Goal: Task Accomplishment & Management: Complete application form

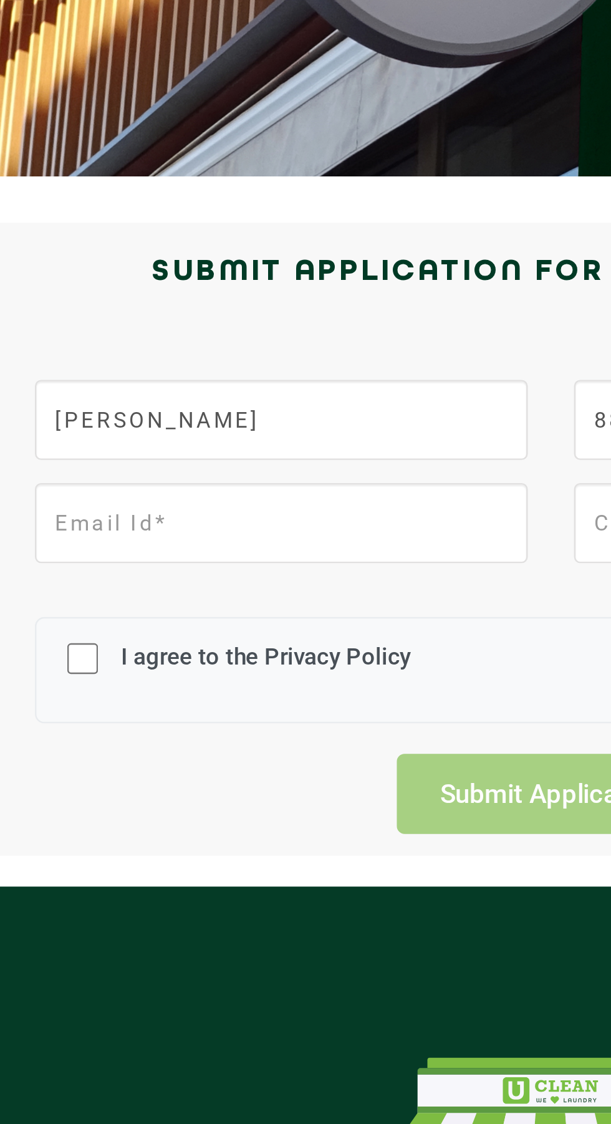
type input "[EMAIL_ADDRESS][DOMAIN_NAME]"
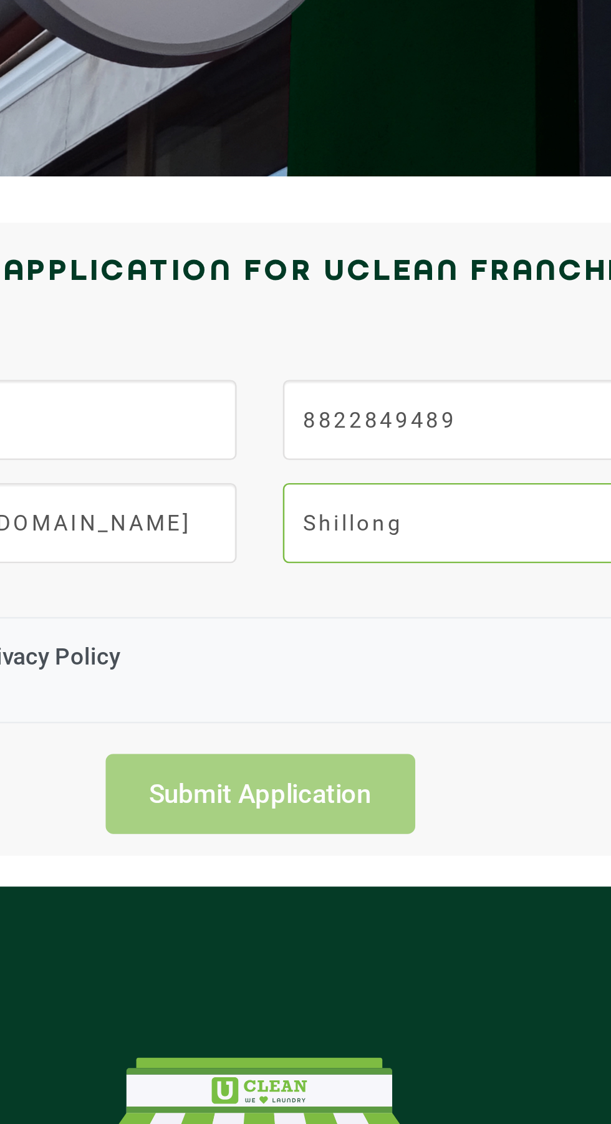
click at [395, 453] on input "Shillong" at bounding box center [414, 450] width 199 height 32
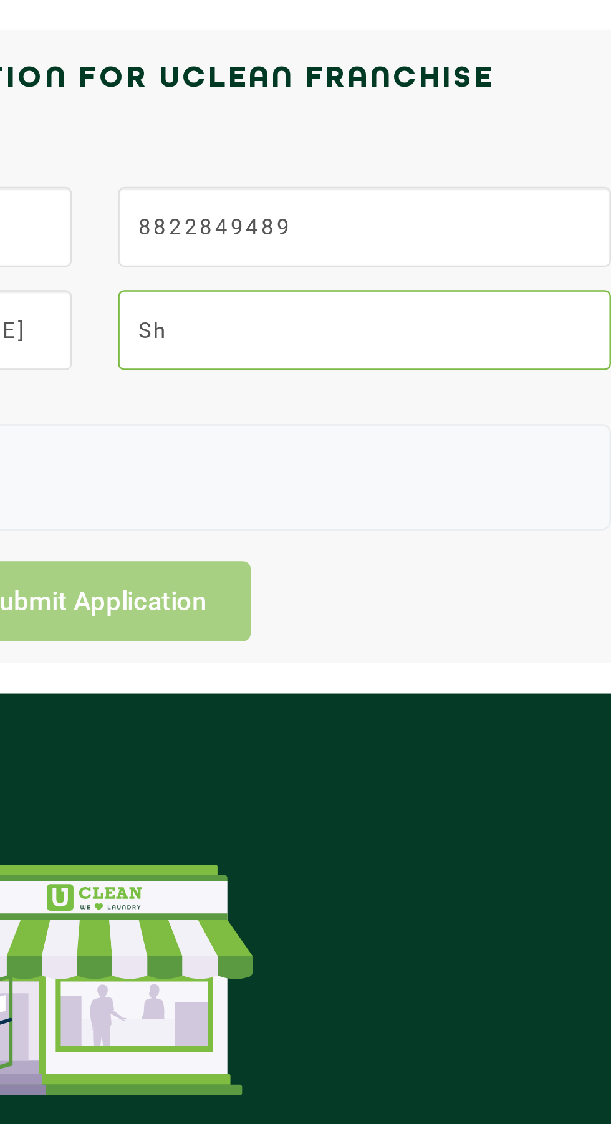
type input "S"
click at [436, 447] on input "text" at bounding box center [414, 450] width 199 height 32
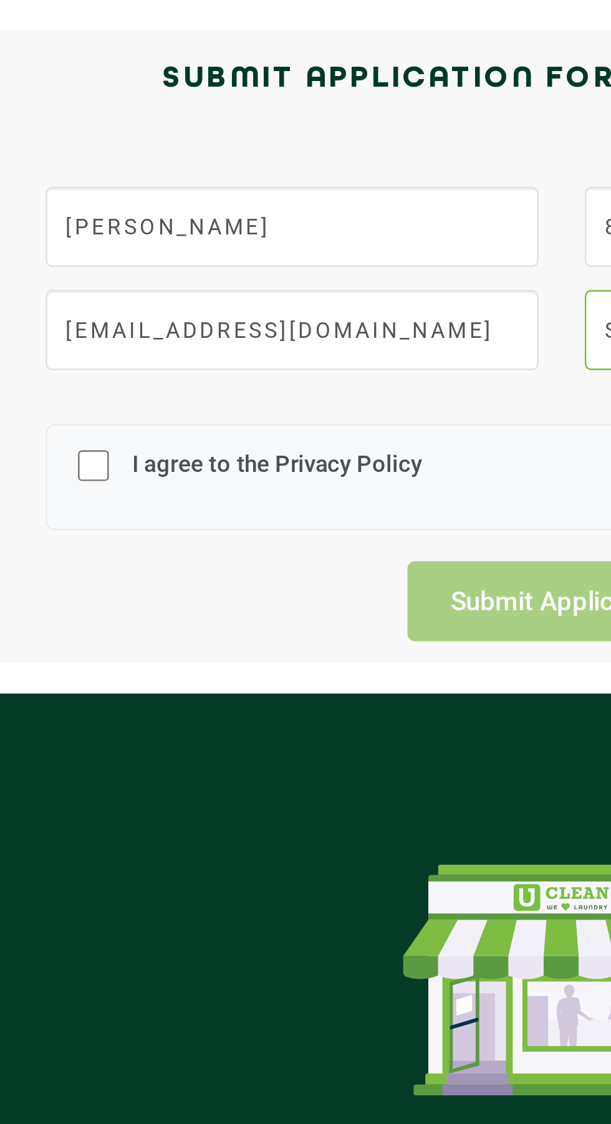
type input "Sarupathar"
click at [117, 506] on input "I agree to the Privacy Policy" at bounding box center [116, 505] width 12 height 32
checkbox input "true"
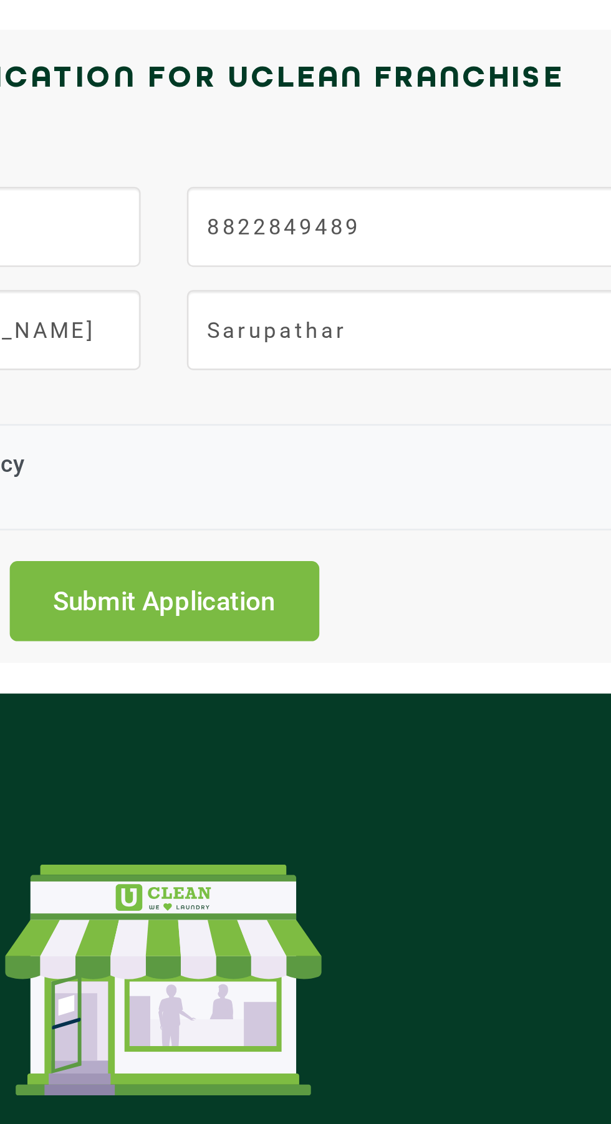
click at [332, 557] on input "Submit Application" at bounding box center [305, 559] width 125 height 32
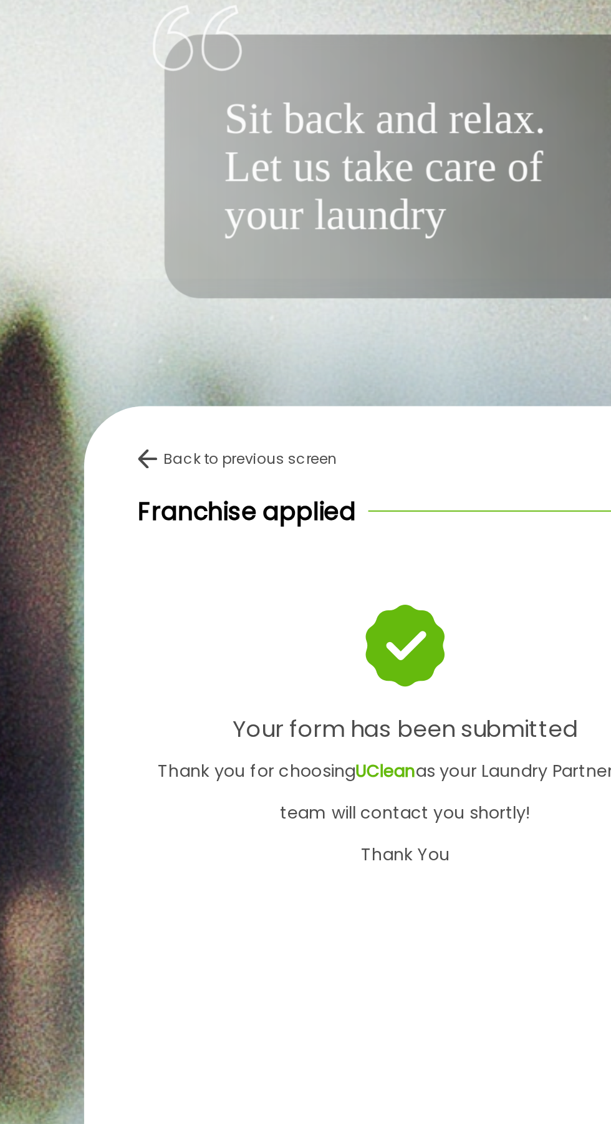
click at [304, 585] on img at bounding box center [304, 565] width 39 height 42
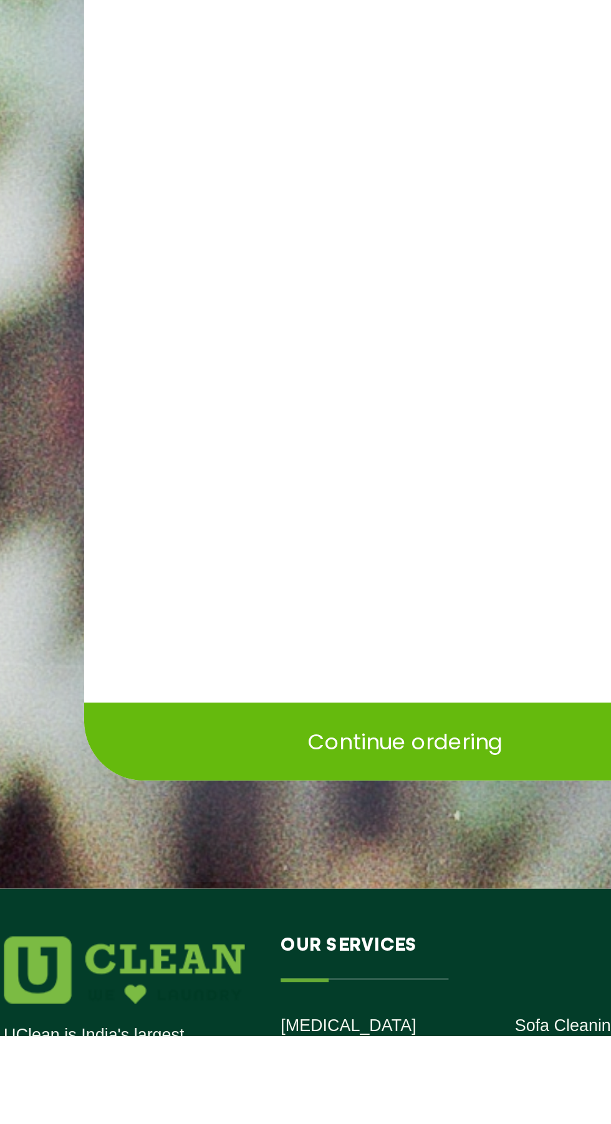
scroll to position [239, 0]
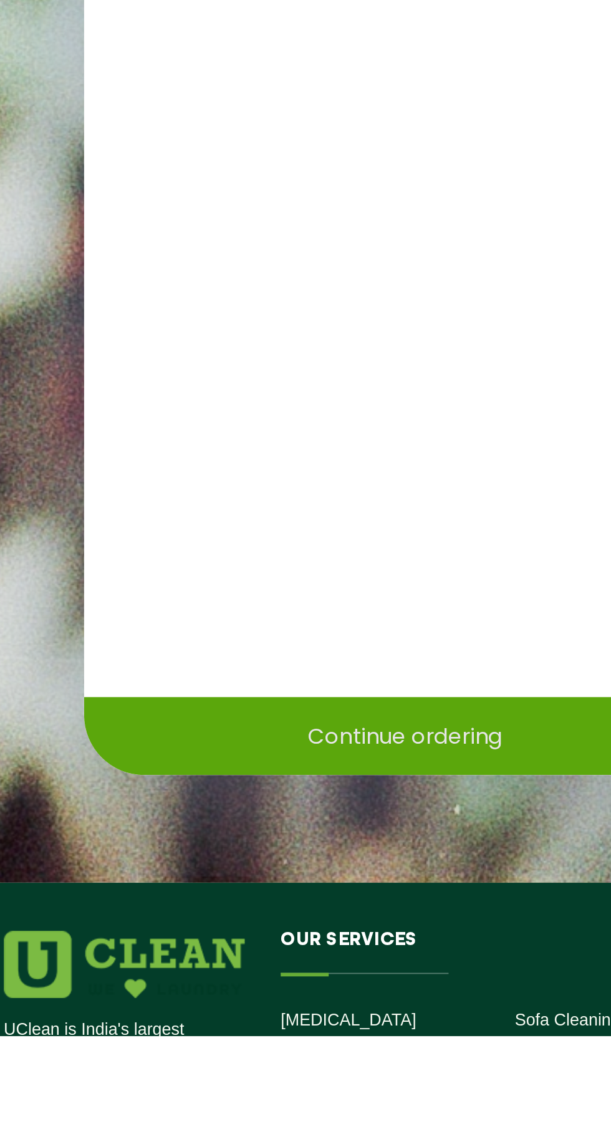
click at [328, 978] on p "Continue ordering" at bounding box center [305, 968] width 101 height 22
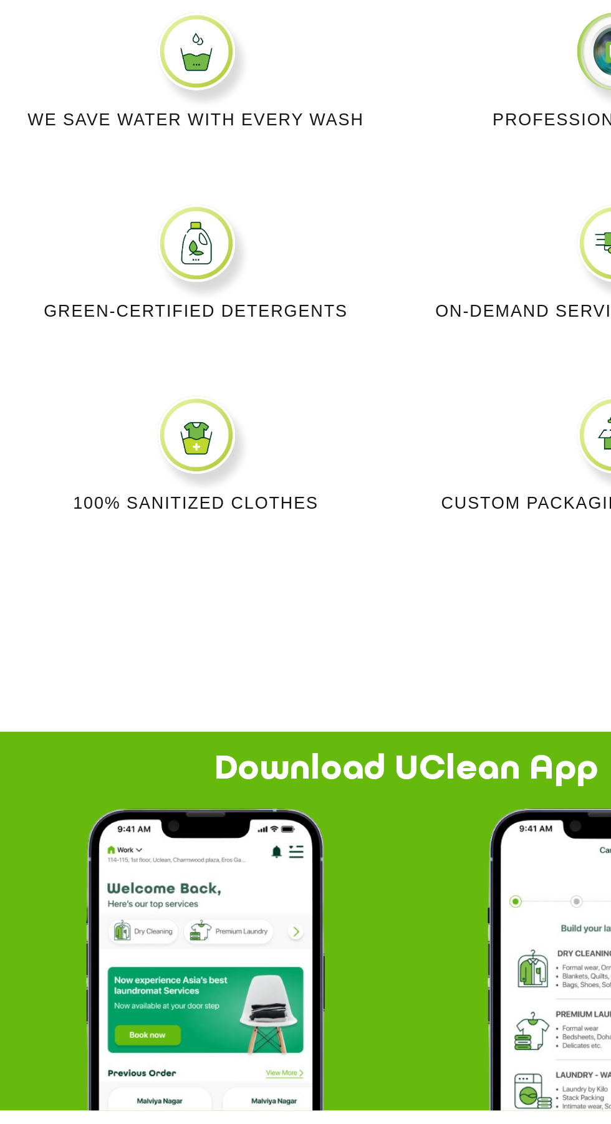
scroll to position [380, 0]
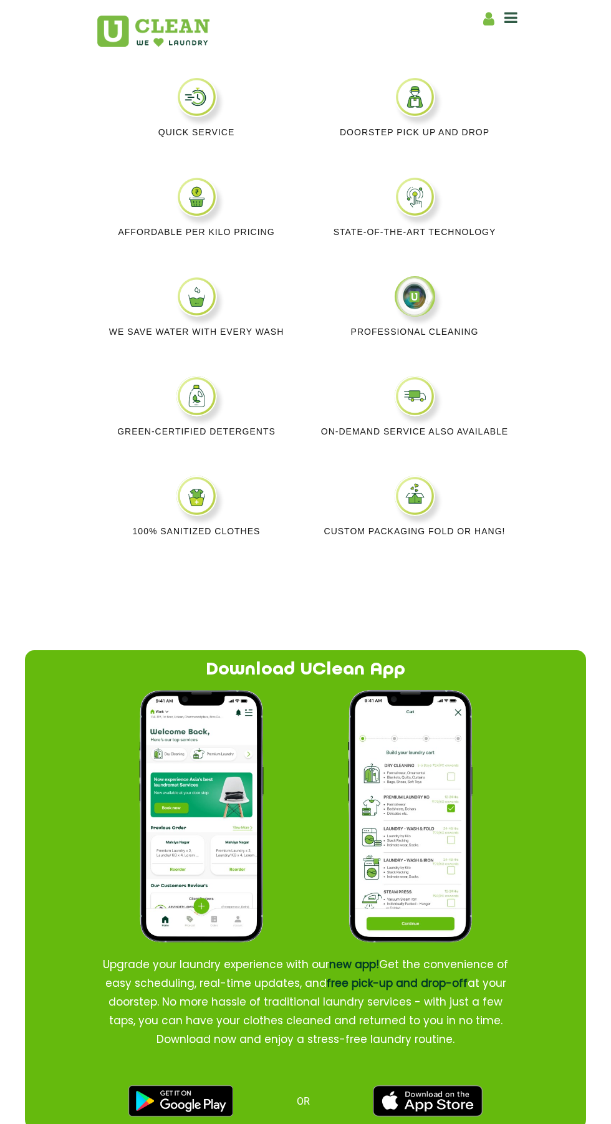
scroll to position [782, 0]
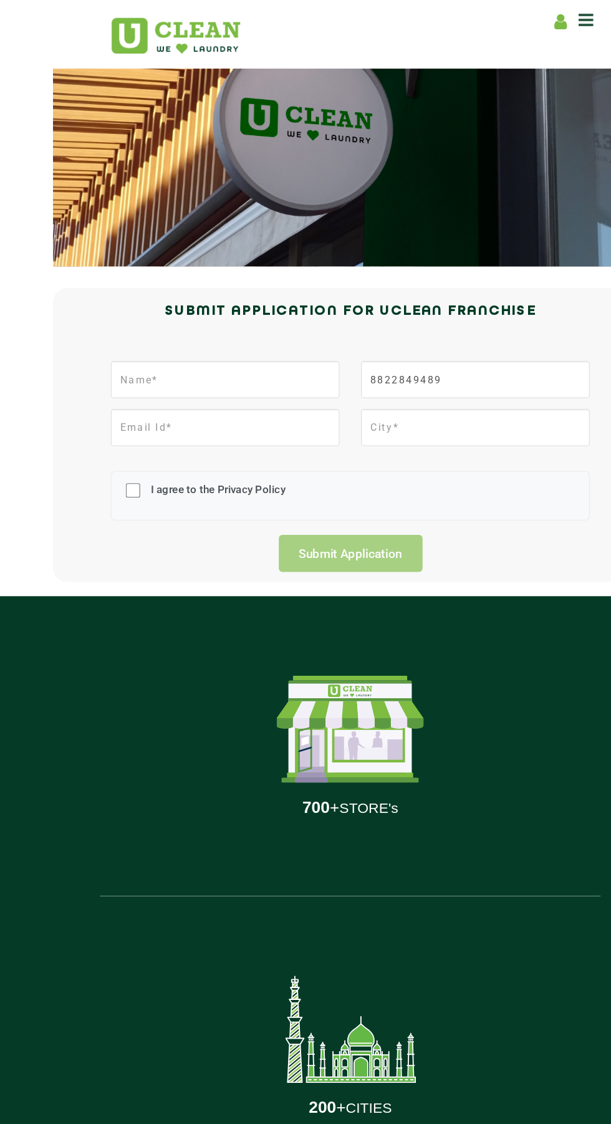
scroll to position [75, 0]
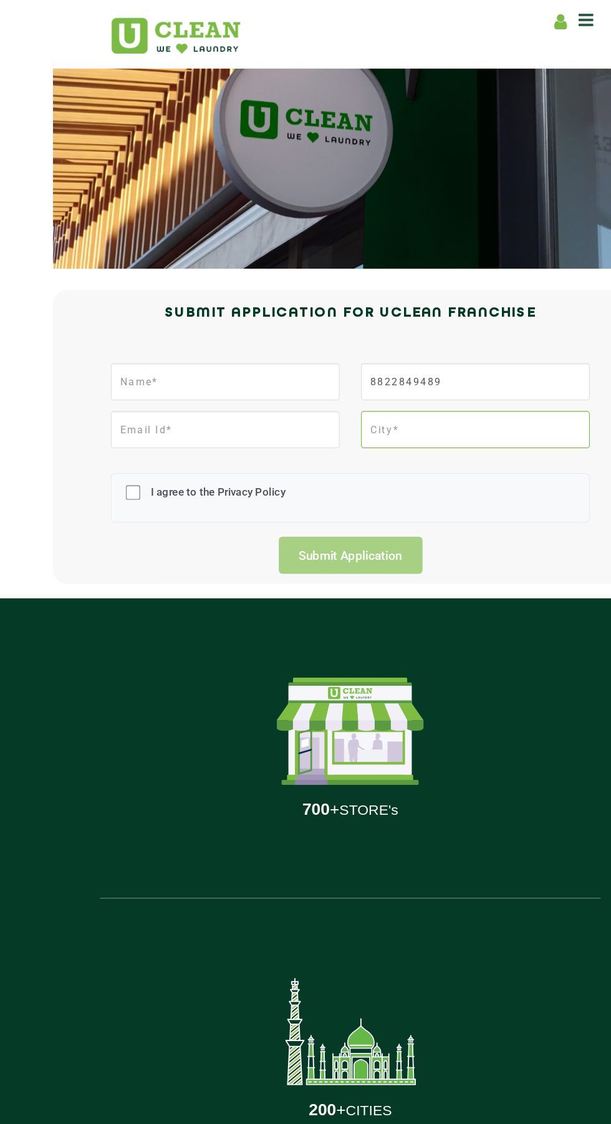
click at [413, 374] on input "text" at bounding box center [414, 374] width 199 height 32
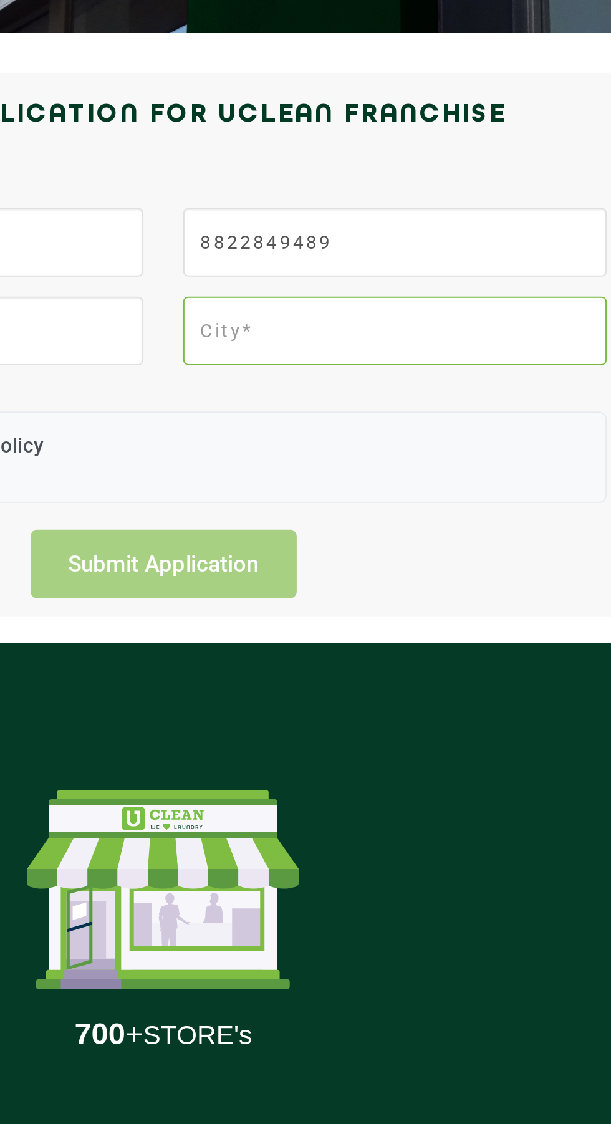
click at [419, 371] on input "text" at bounding box center [414, 374] width 199 height 32
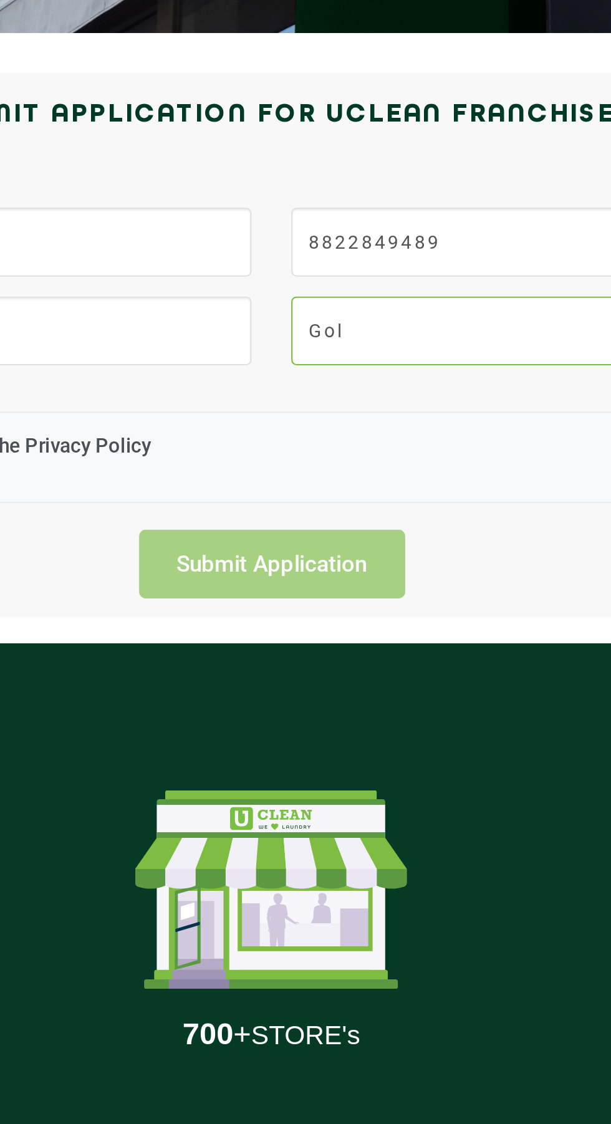
click at [369, 376] on input "Gol" at bounding box center [414, 374] width 199 height 32
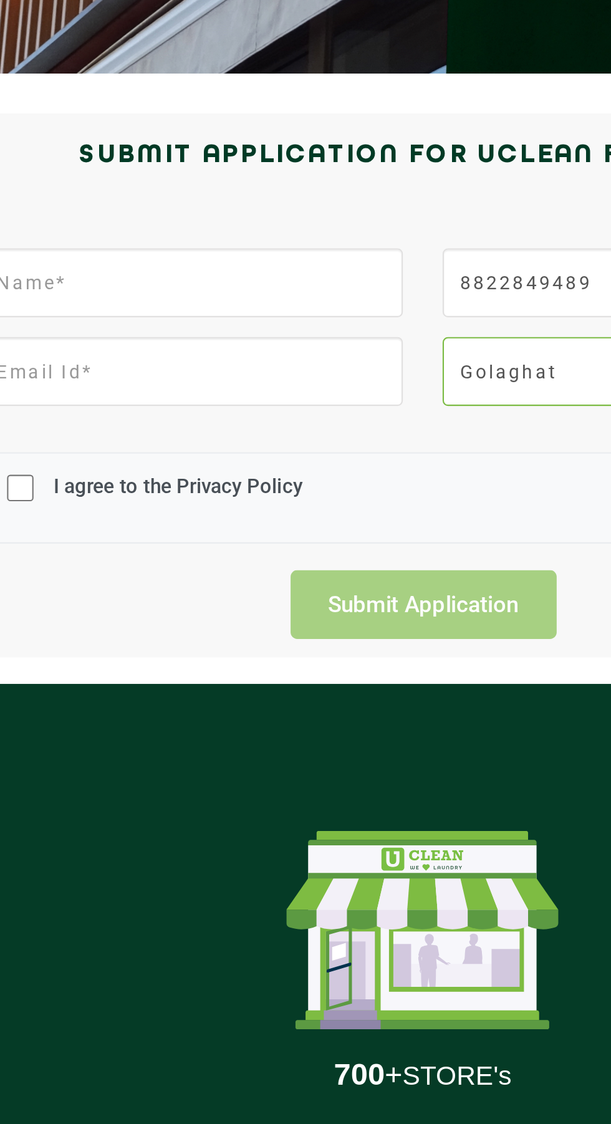
type input "Golaghat"
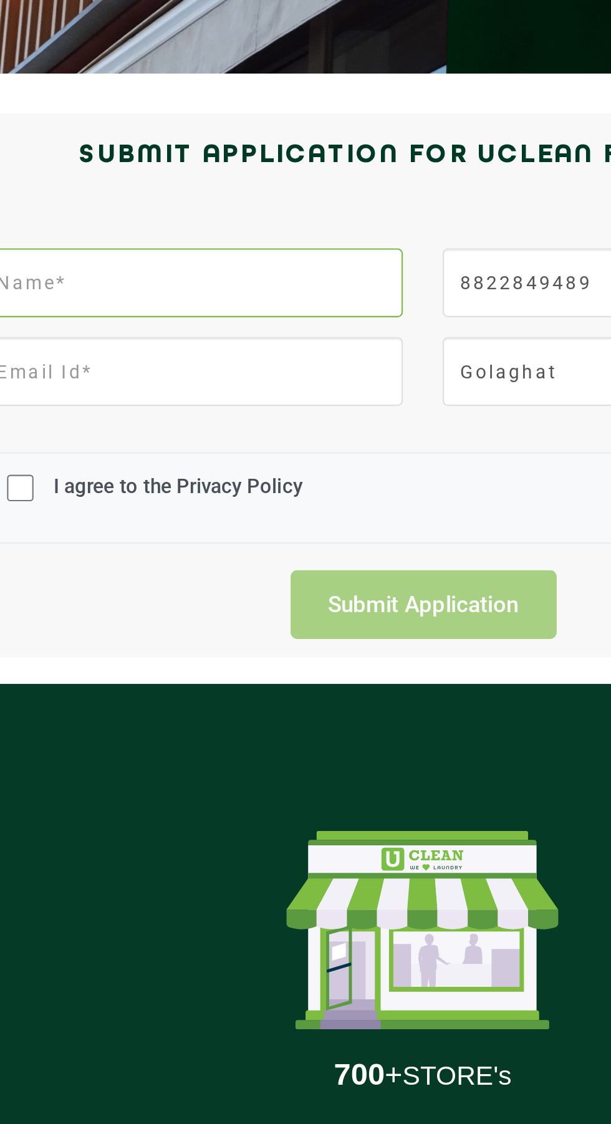
click at [227, 318] on input "text" at bounding box center [196, 333] width 199 height 32
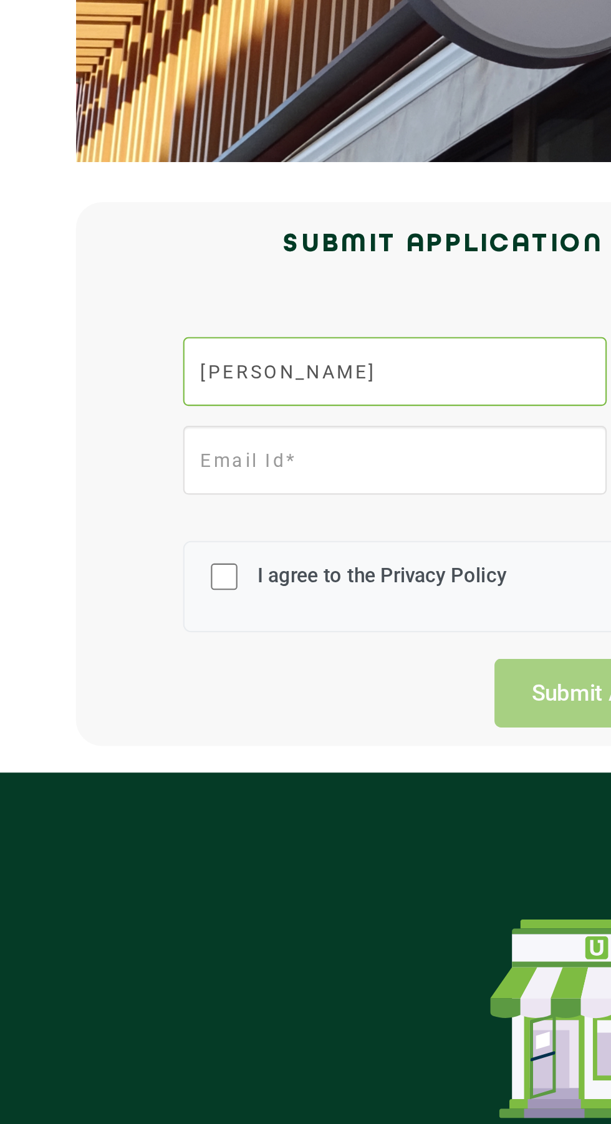
type input "[PERSON_NAME]"
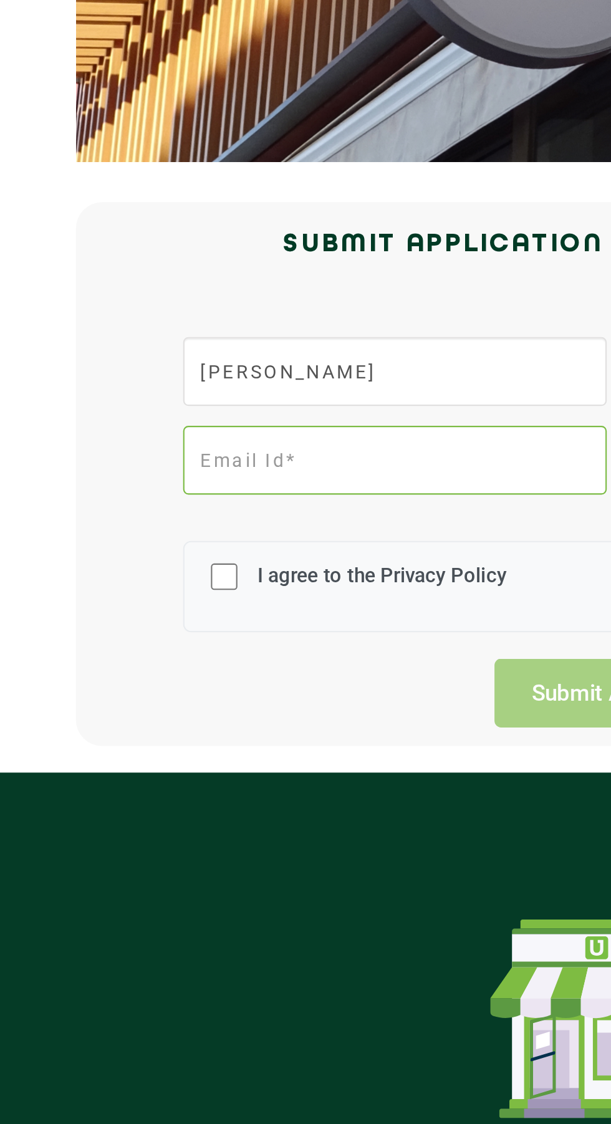
click at [198, 373] on input "email" at bounding box center [196, 374] width 199 height 32
type input "[EMAIL_ADDRESS][DOMAIN_NAME]"
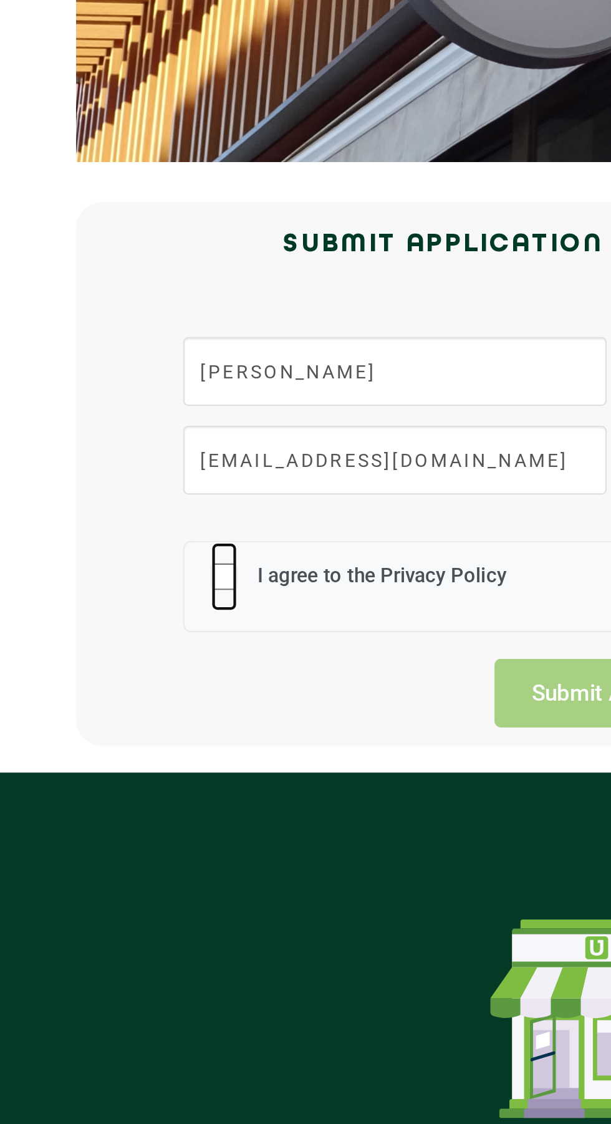
click at [115, 424] on input "I agree to the Privacy Policy" at bounding box center [116, 429] width 12 height 32
checkbox input "true"
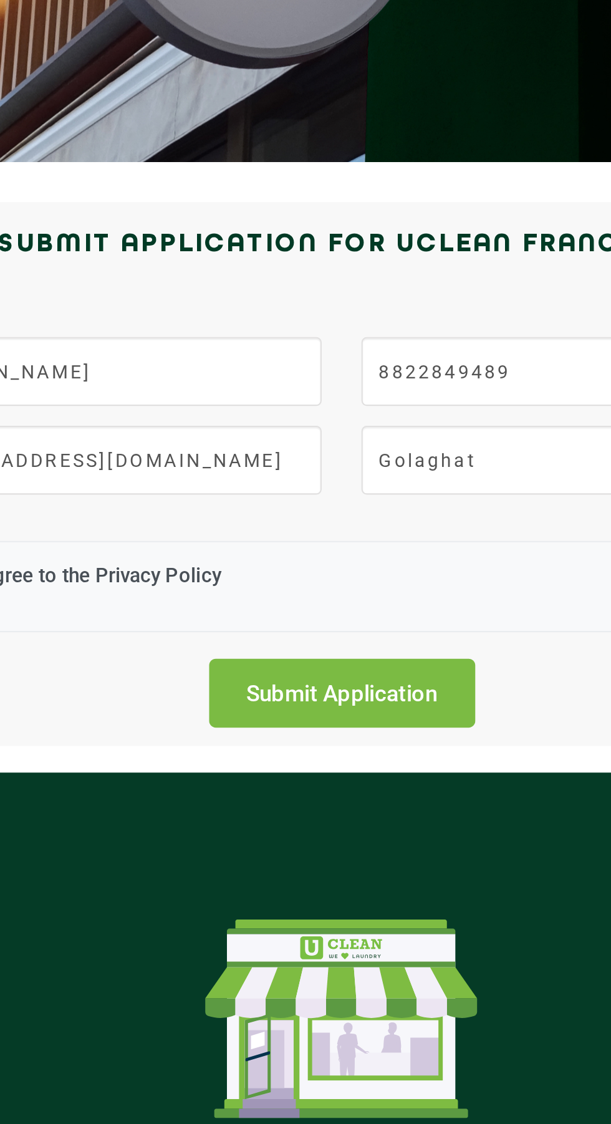
click at [325, 487] on input "Submit Application" at bounding box center [305, 484] width 125 height 32
click at [300, 480] on input "Submit Application" at bounding box center [305, 484] width 125 height 32
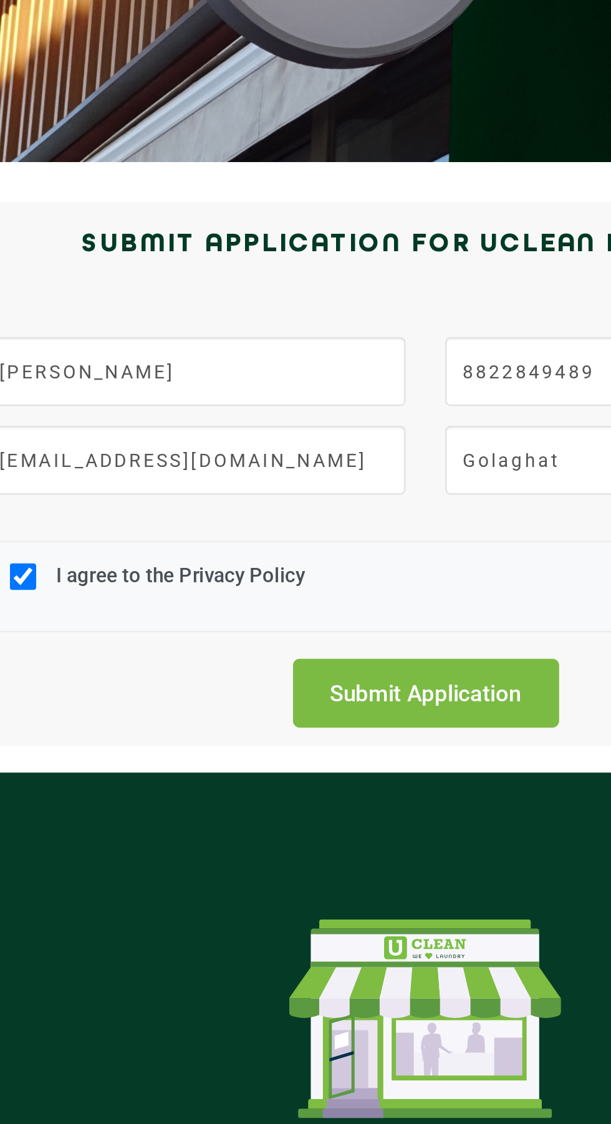
click at [292, 482] on input "Submit Application" at bounding box center [305, 484] width 125 height 32
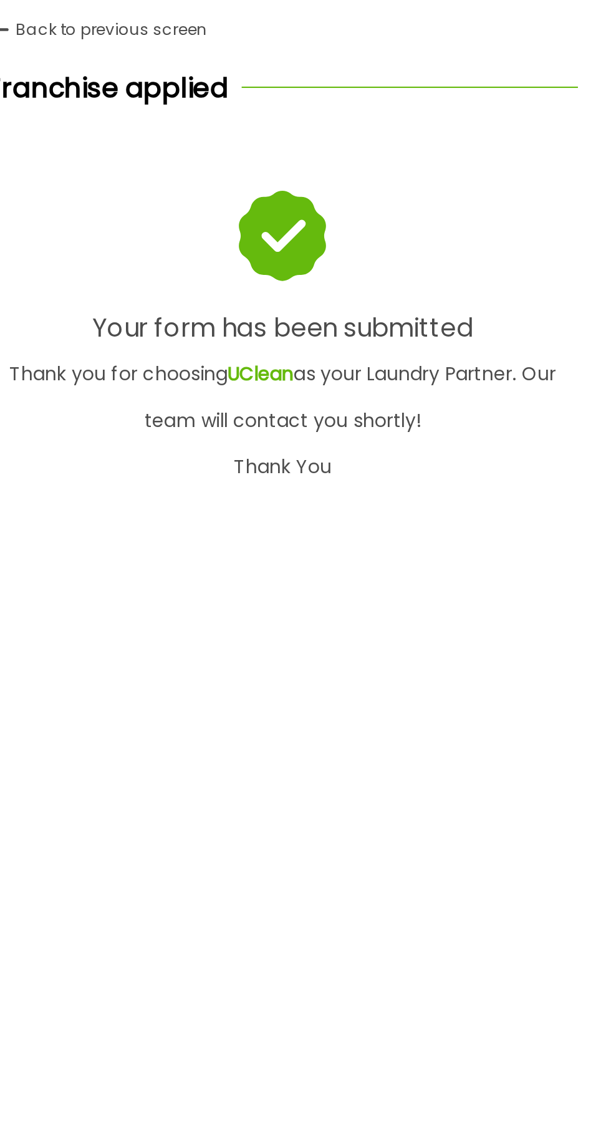
click at [384, 429] on div "Franchise applied" at bounding box center [305, 420] width 278 height 19
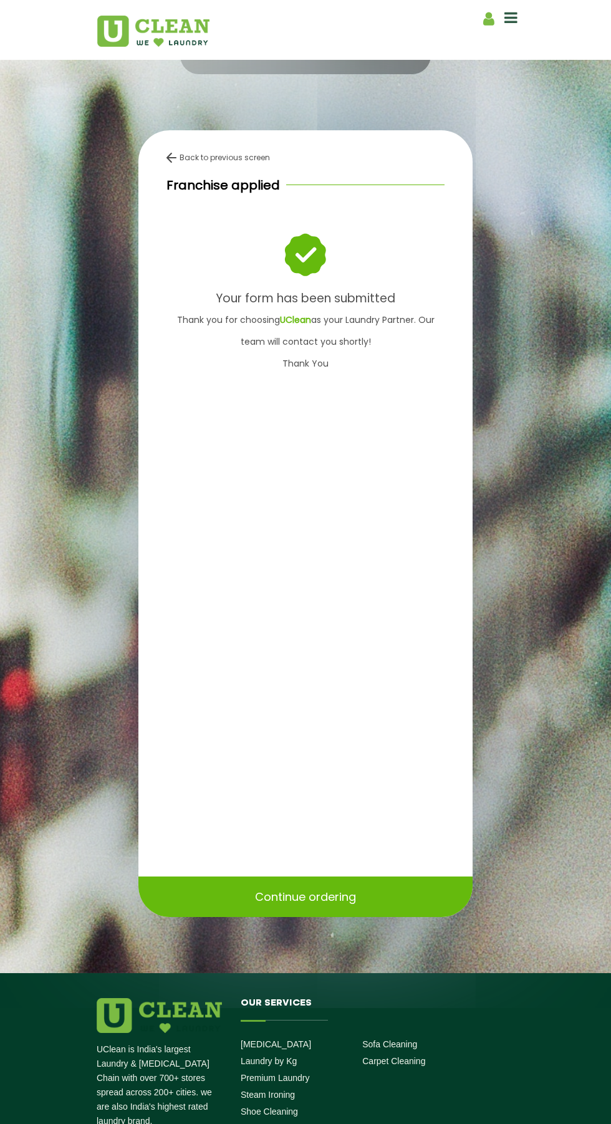
scroll to position [320, 0]
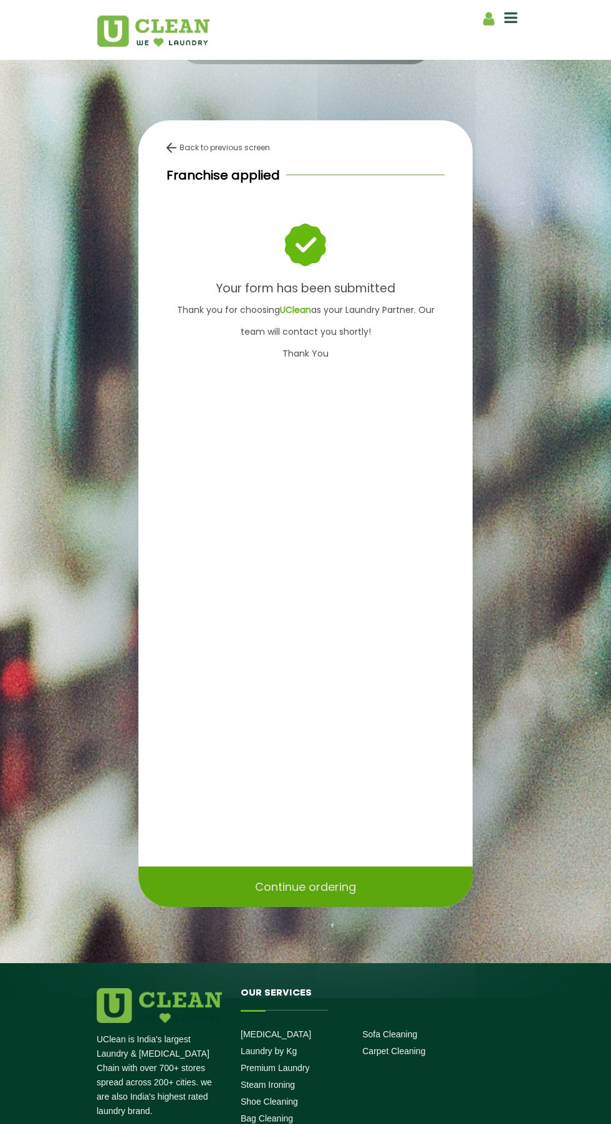
click at [302, 907] on div "Continue ordering" at bounding box center [305, 886] width 334 height 41
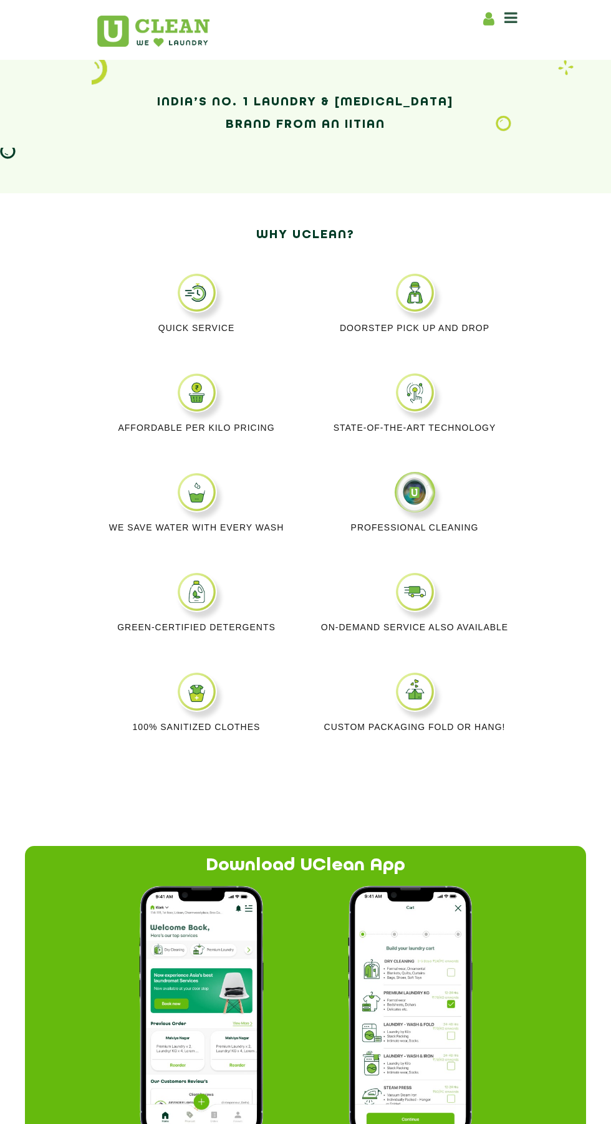
scroll to position [415, 0]
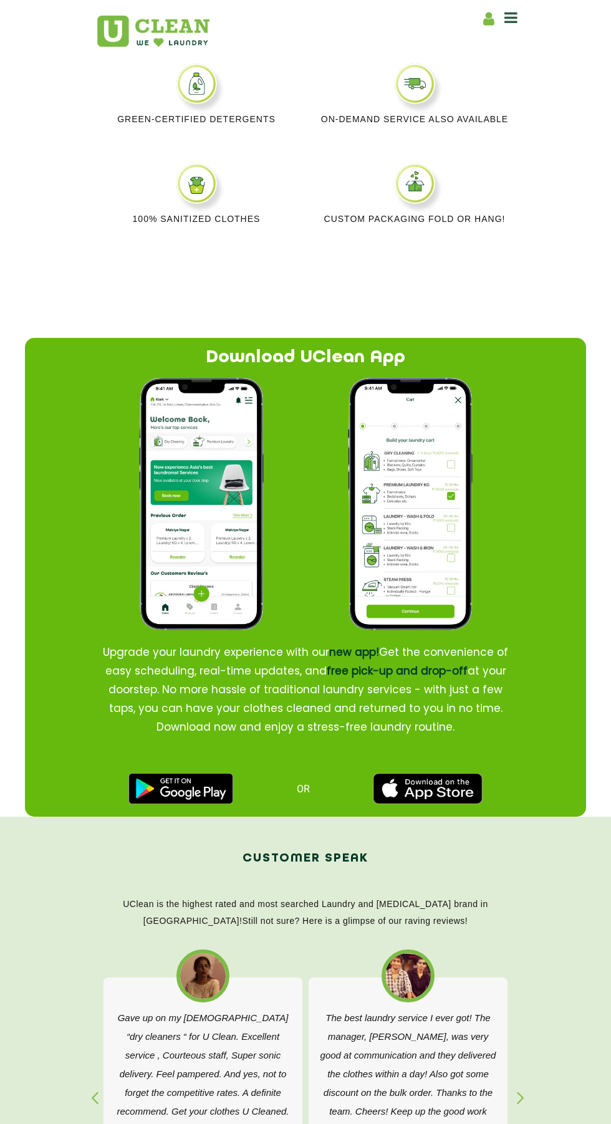
scroll to position [1091, 0]
